Goal: Task Accomplishment & Management: Manage account settings

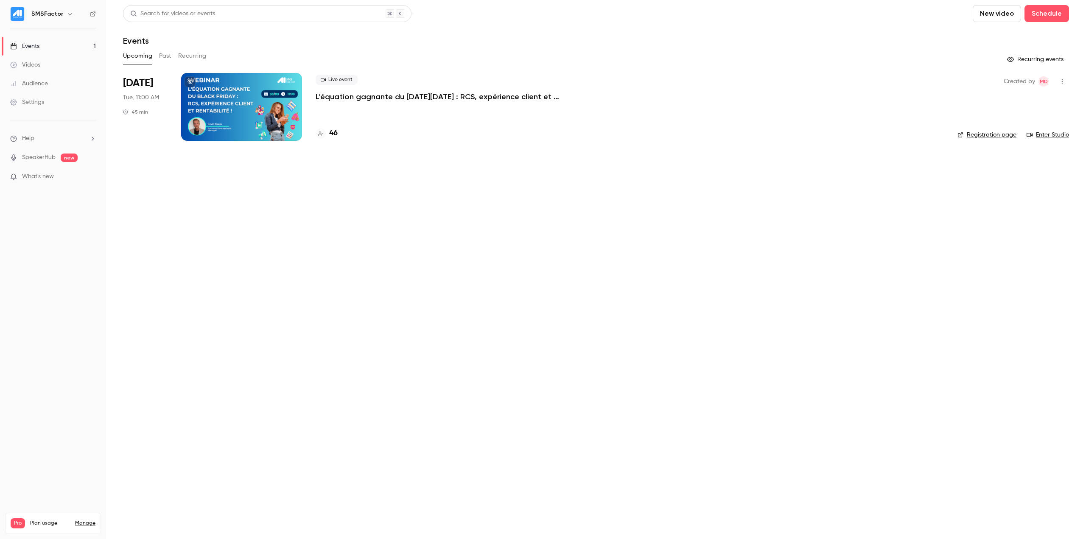
click at [977, 134] on link "Registration page" at bounding box center [986, 135] width 59 height 8
click at [234, 89] on div at bounding box center [241, 107] width 121 height 68
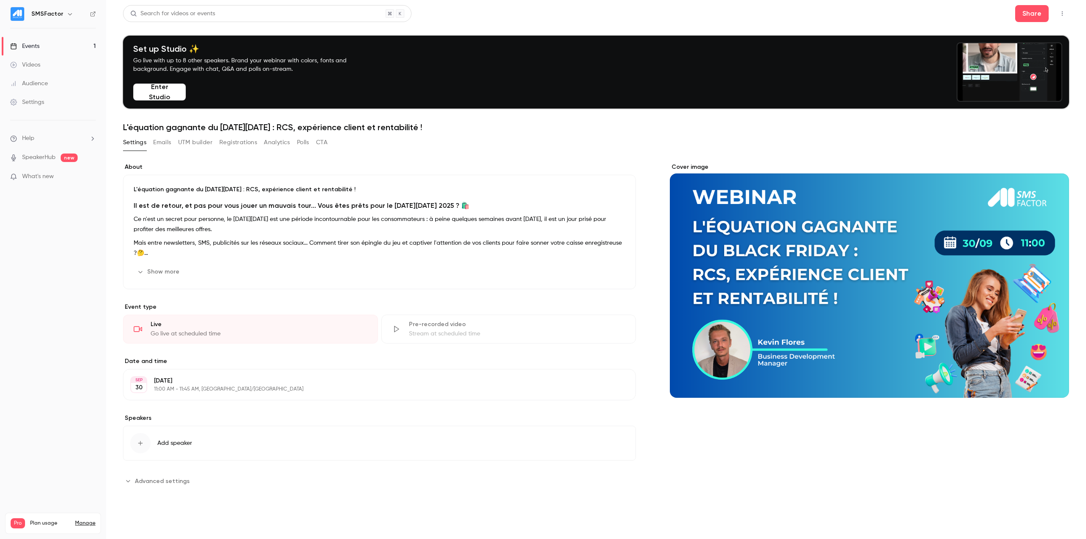
click at [239, 139] on button "Registrations" at bounding box center [238, 143] width 38 height 14
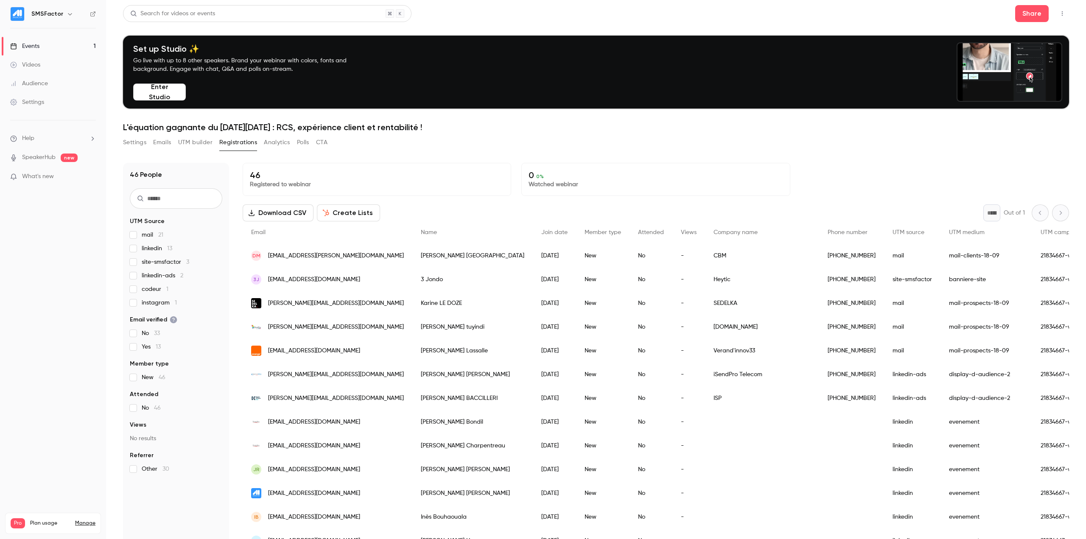
click at [533, 237] on div "Join date" at bounding box center [554, 232] width 43 height 22
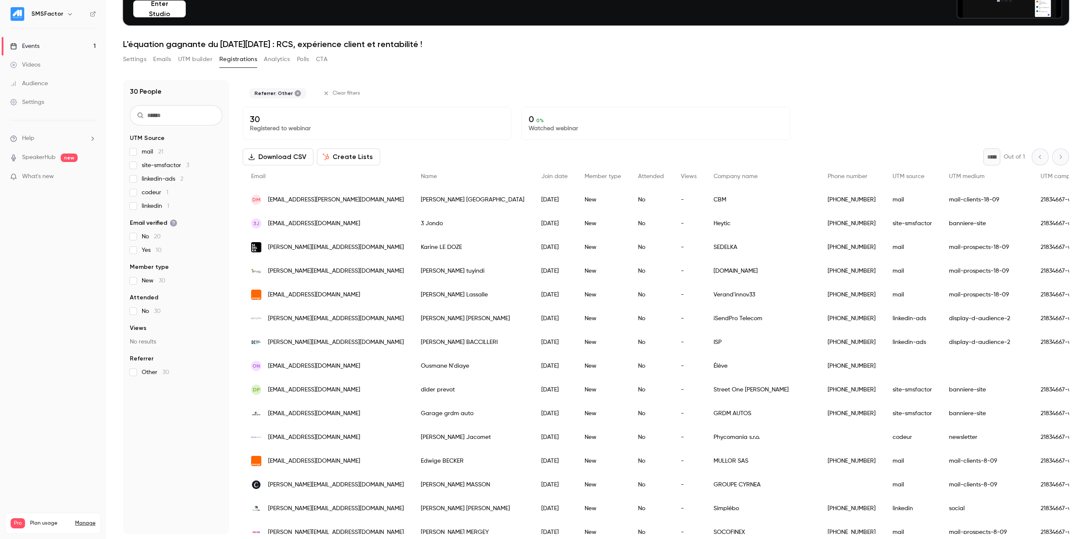
click at [131, 388] on div "30 People UTM Source mail 21 site-smsfactor 3 linkedin-ads 2 codeur 1 linkedin …" at bounding box center [176, 307] width 106 height 454
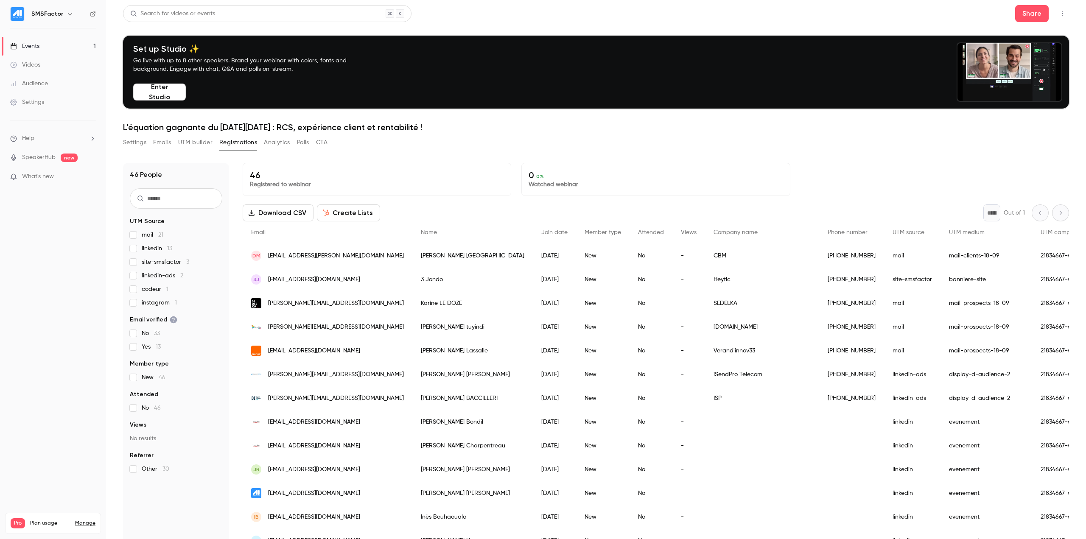
click at [142, 234] on span "mail 21" at bounding box center [153, 235] width 22 height 8
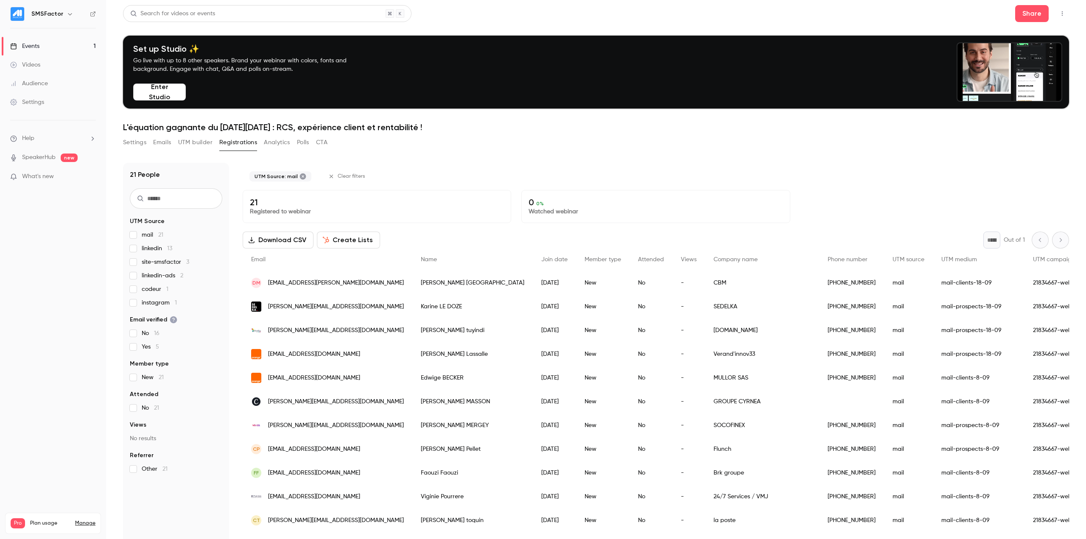
click at [142, 253] on div "mail 21 linkedin 13 site-smsfactor 3 linkedin-ads 2 codeur 1 instagram 1" at bounding box center [176, 269] width 92 height 76
click at [136, 252] on label "linkedin 13" at bounding box center [176, 248] width 92 height 8
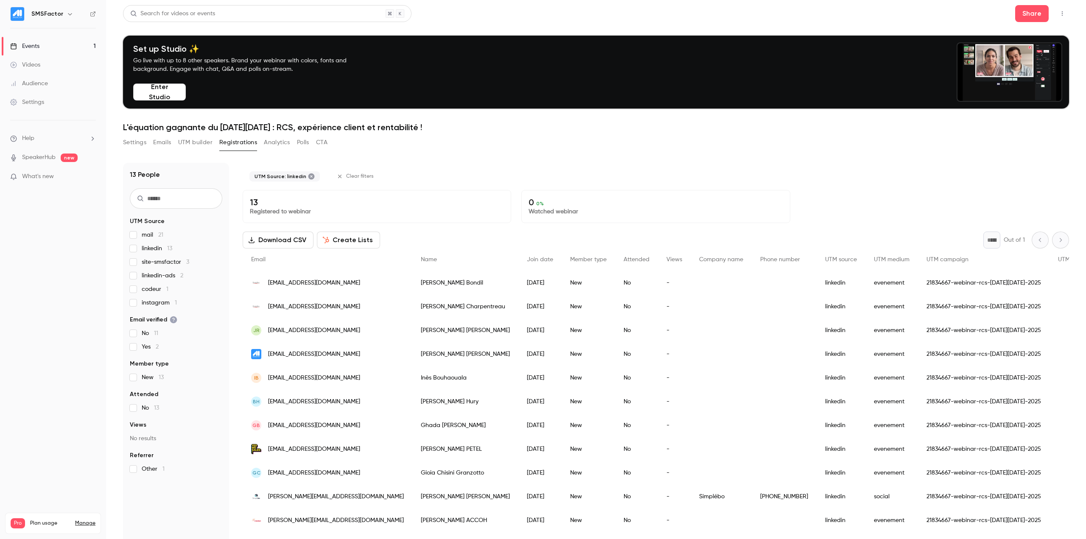
click at [133, 252] on label "linkedin 13" at bounding box center [176, 248] width 92 height 8
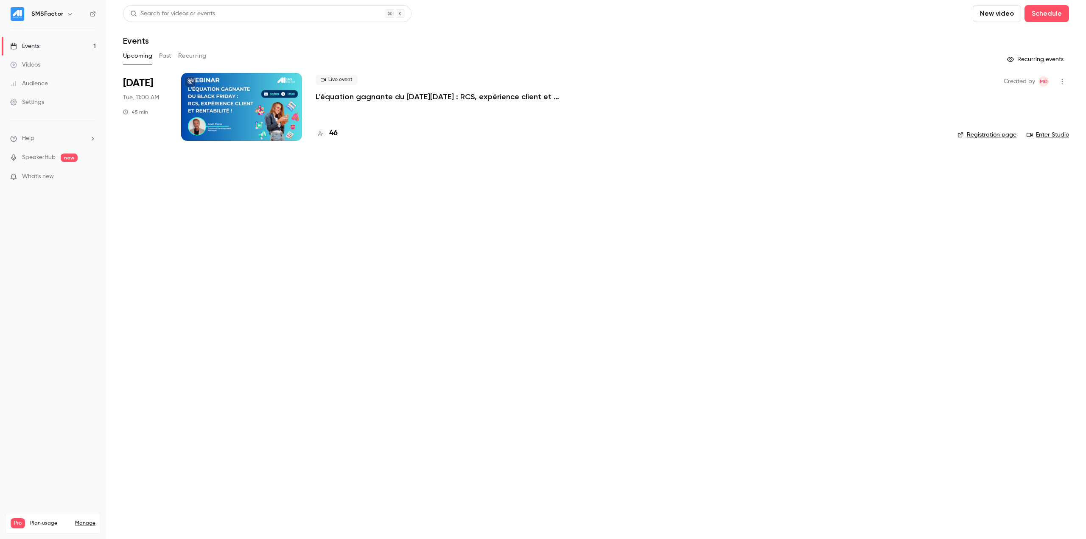
click at [403, 93] on p "L'équation gagnante du [DATE][DATE] : RCS, expérience client et rentabilité !" at bounding box center [442, 97] width 254 height 10
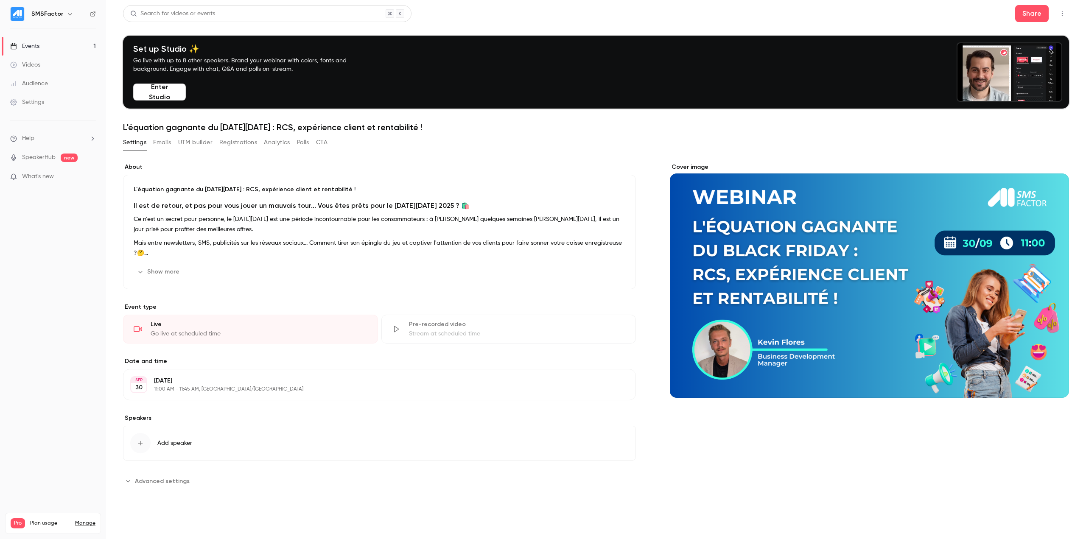
click at [248, 143] on button "Registrations" at bounding box center [238, 143] width 38 height 14
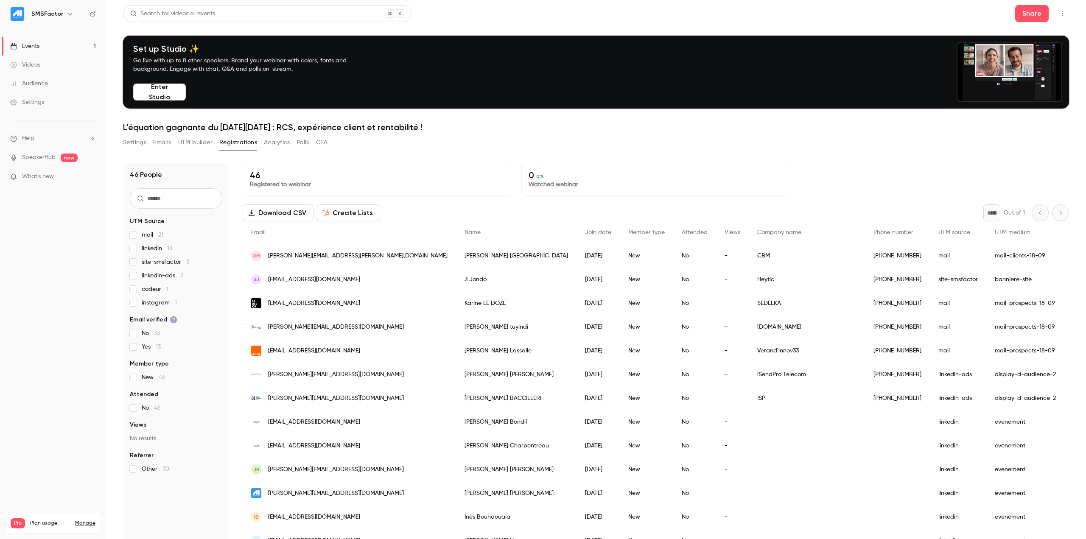
click at [192, 195] on input "text" at bounding box center [176, 198] width 92 height 20
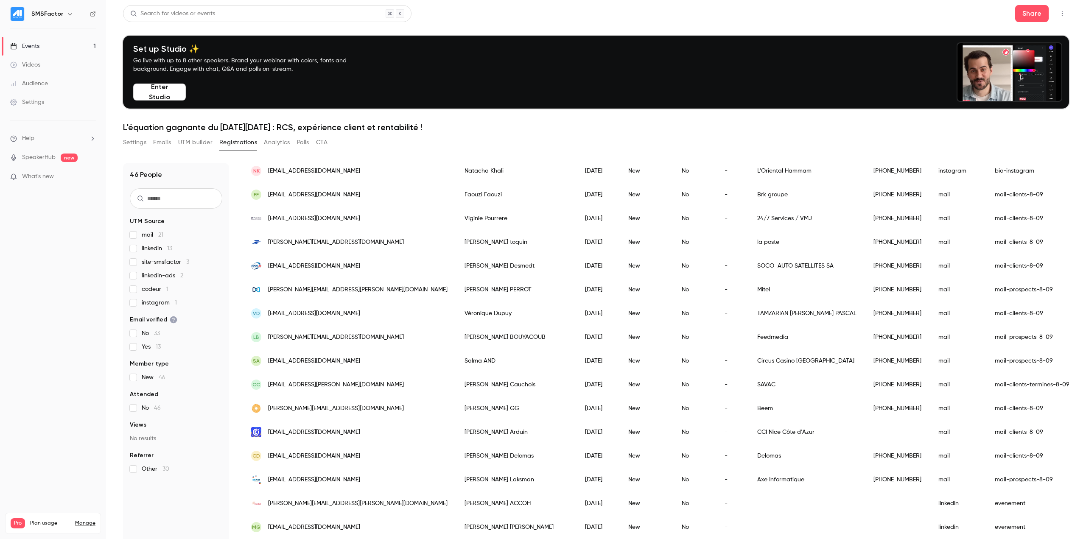
scroll to position [726, 0]
